Goal: Task Accomplishment & Management: Manage account settings

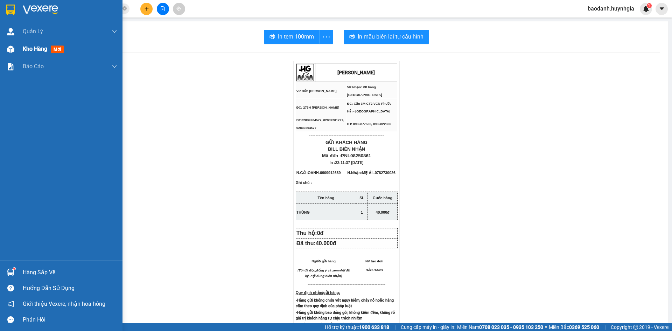
click at [33, 55] on div "Kho hàng mới" at bounding box center [70, 49] width 95 height 18
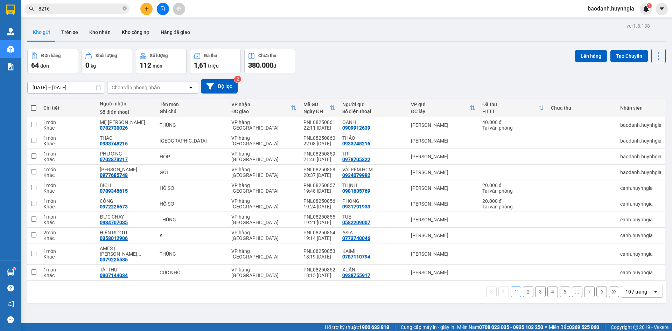
click at [626, 288] on div "10 / trang" at bounding box center [637, 291] width 22 height 7
click at [624, 273] on span "100 / trang" at bounding box center [633, 270] width 25 height 7
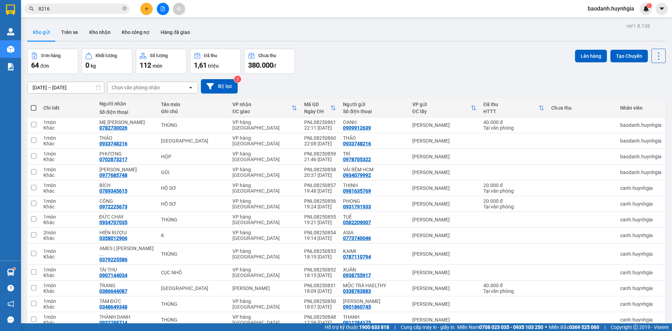
click at [36, 110] on span at bounding box center [34, 108] width 6 height 6
click at [34, 104] on input "checkbox" at bounding box center [34, 104] width 0 height 0
checkbox input "true"
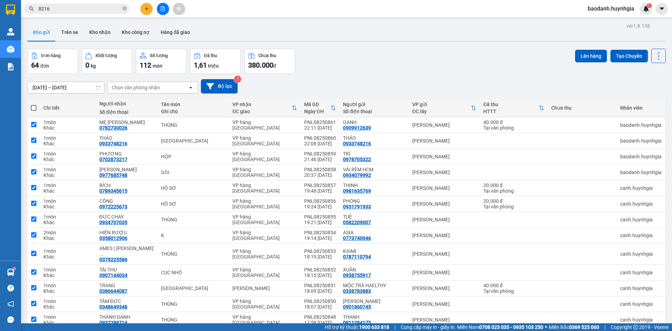
checkbox input "true"
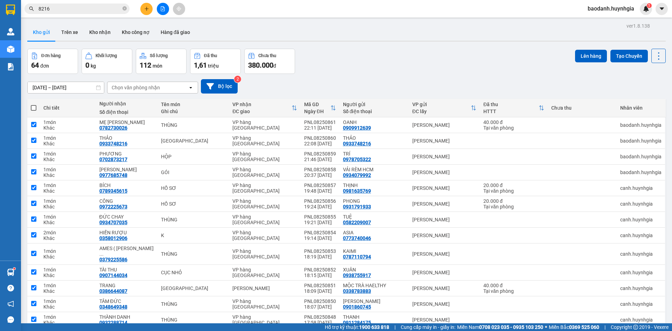
checkbox input "true"
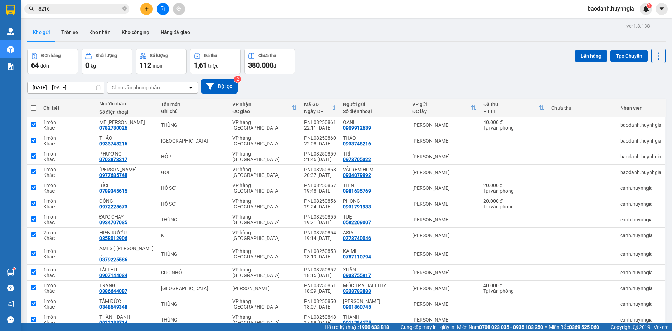
checkbox input "true"
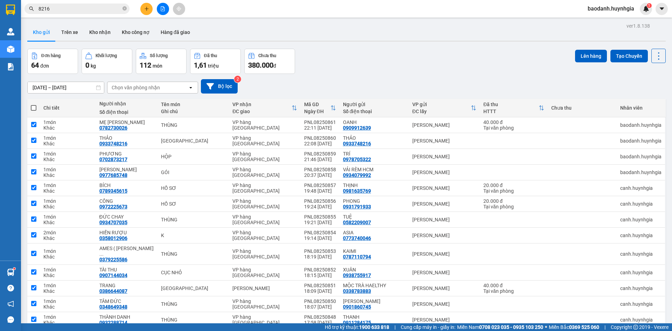
checkbox input "true"
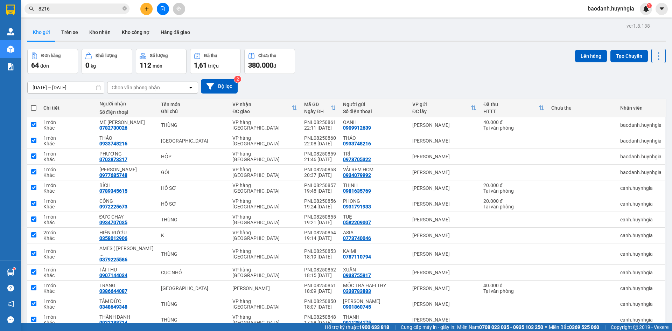
checkbox input "true"
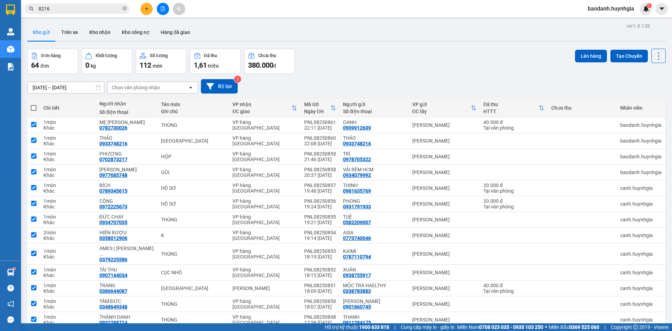
checkbox input "true"
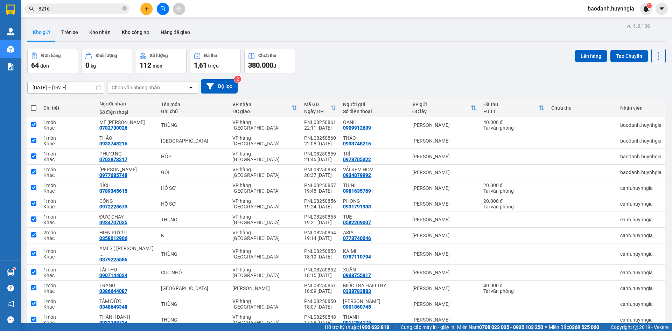
checkbox input "true"
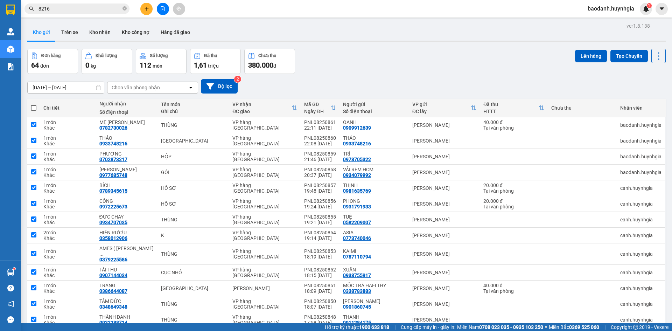
checkbox input "true"
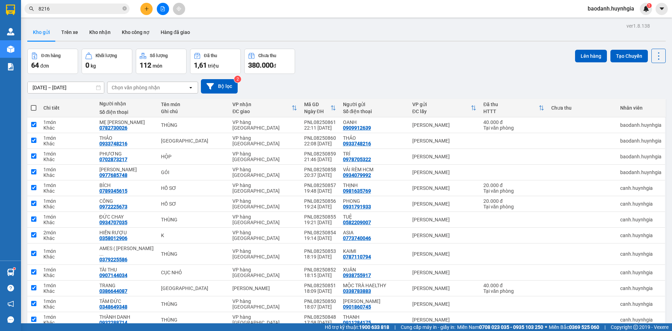
checkbox input "true"
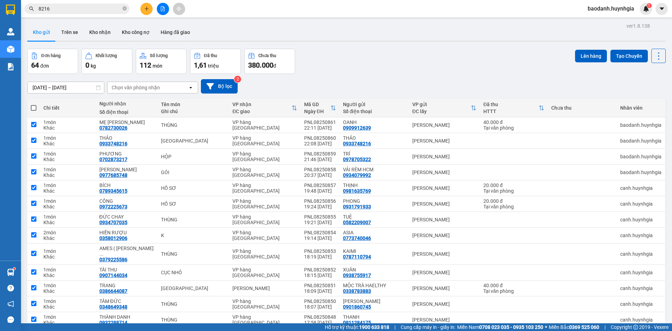
checkbox input "true"
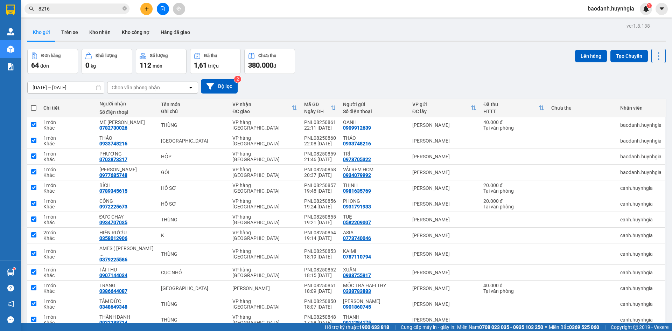
checkbox input "true"
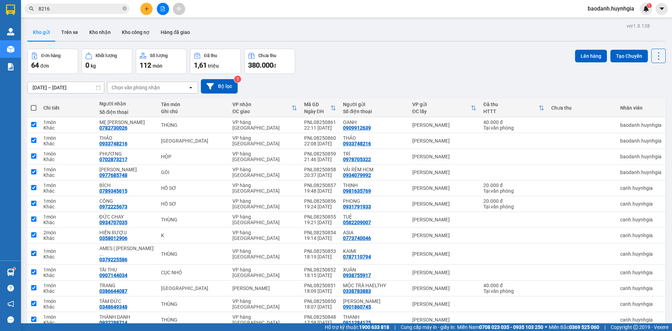
checkbox input "true"
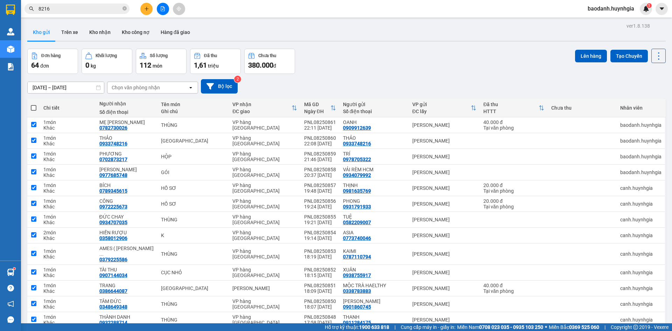
checkbox input "true"
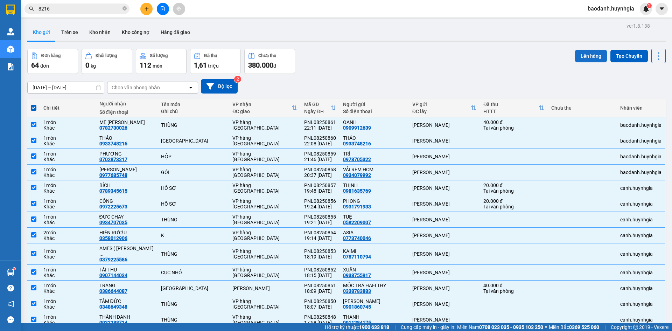
click at [587, 57] on button "Lên hàng" at bounding box center [591, 56] width 32 height 13
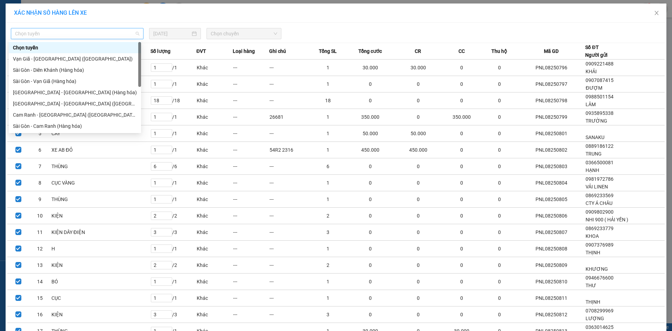
click at [124, 32] on span "Chọn tuyến" at bounding box center [77, 33] width 124 height 11
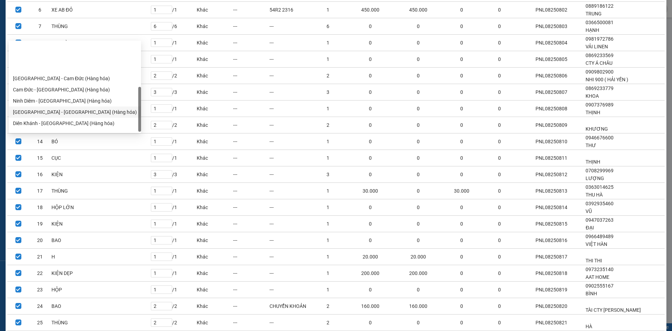
scroll to position [112, 0]
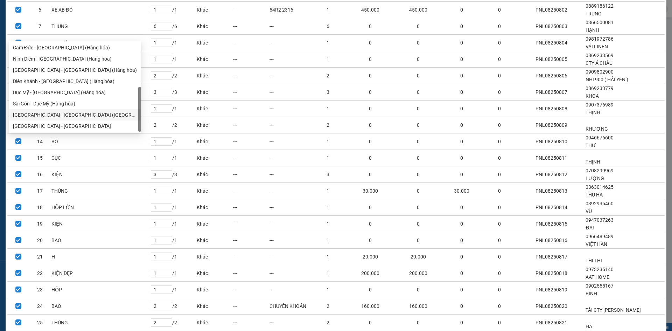
click at [62, 117] on div "[GEOGRAPHIC_DATA] - [GEOGRAPHIC_DATA] ([GEOGRAPHIC_DATA])" at bounding box center [75, 115] width 124 height 8
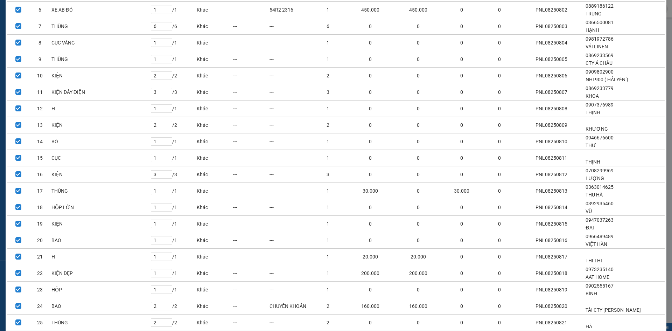
scroll to position [0, 0]
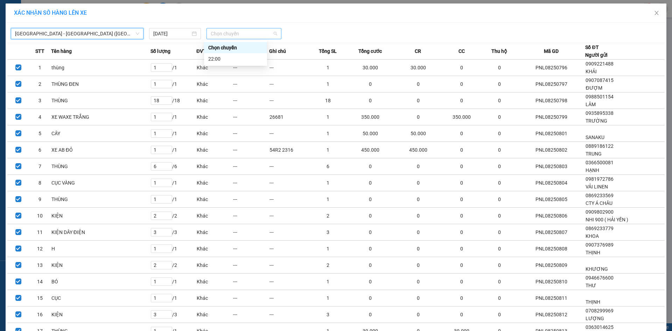
click at [235, 35] on span "Chọn chuyến" at bounding box center [244, 33] width 67 height 11
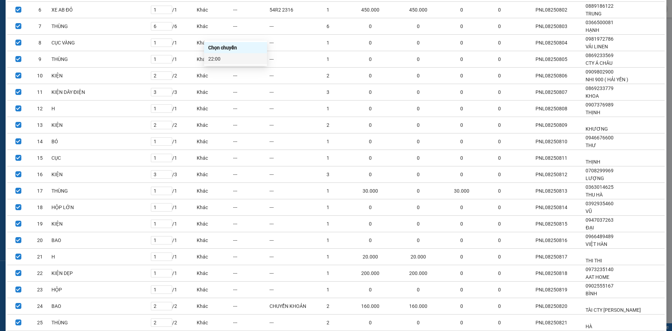
click at [221, 63] on div "22:00" at bounding box center [235, 58] width 63 height 11
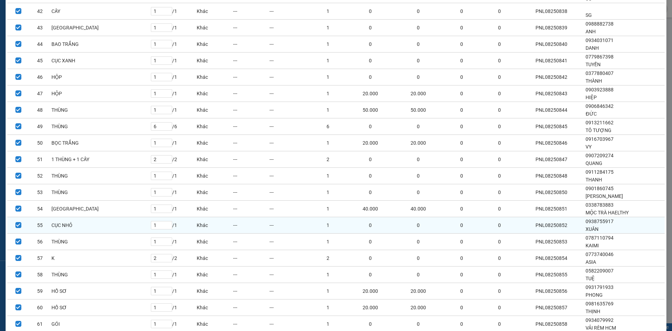
scroll to position [833, 0]
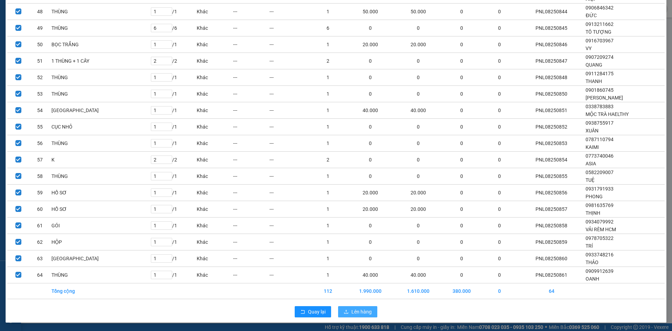
click at [354, 314] on span "Lên hàng" at bounding box center [361, 312] width 20 height 8
